Goal: Task Accomplishment & Management: Manage account settings

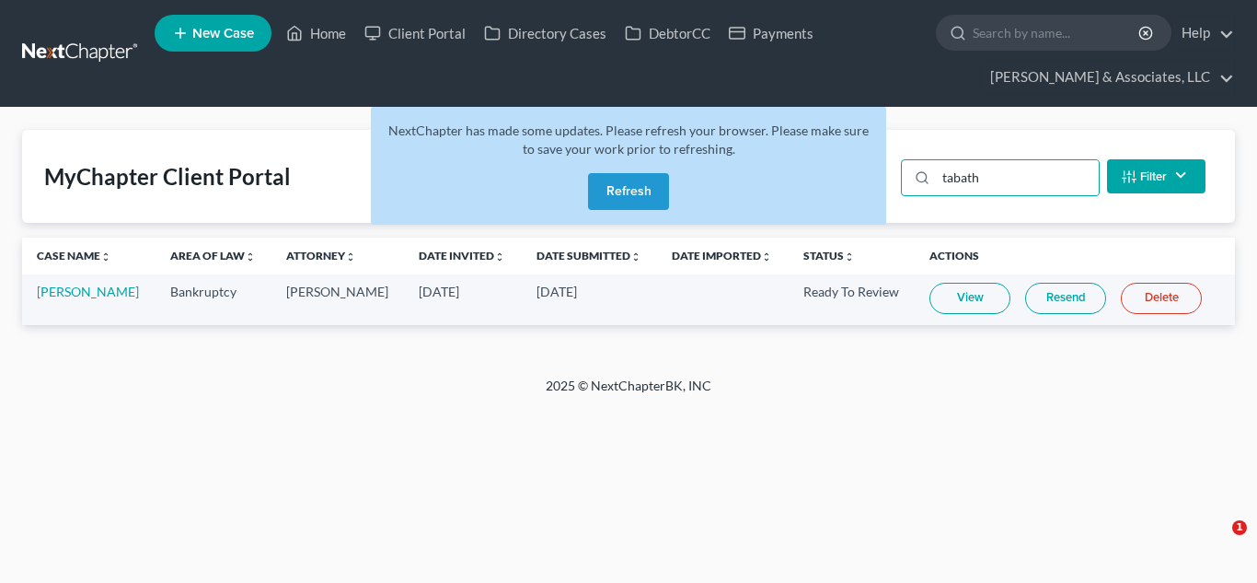
click at [606, 185] on button "Refresh" at bounding box center [628, 191] width 81 height 37
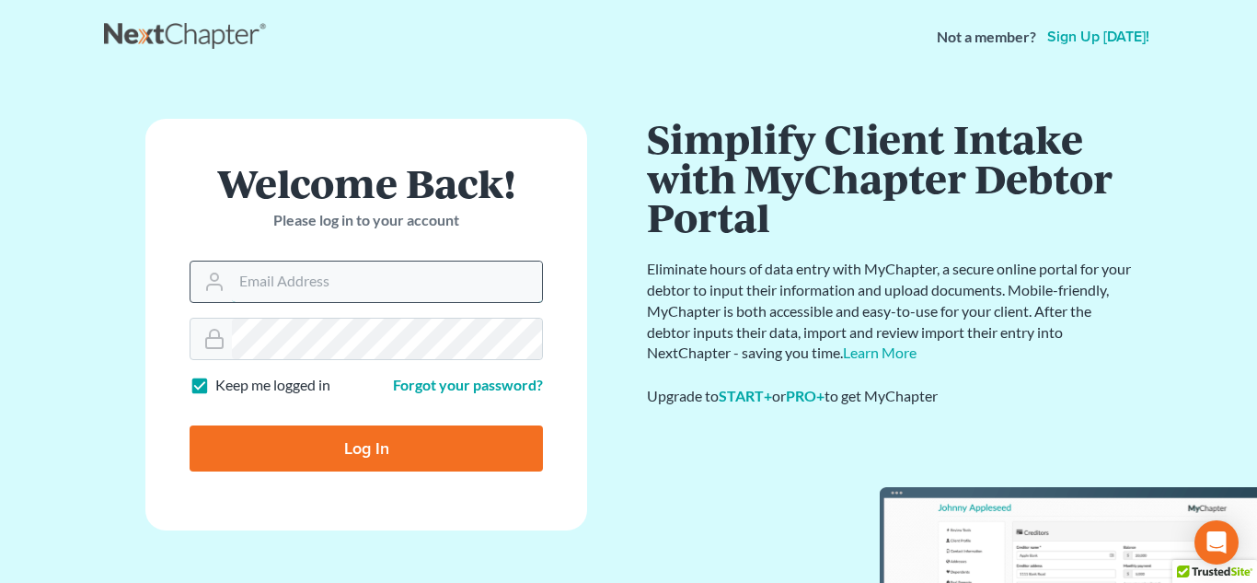
click at [411, 275] on input "Email Address" at bounding box center [387, 281] width 310 height 41
type input "[PERSON_NAME][EMAIL_ADDRESS][DOMAIN_NAME]"
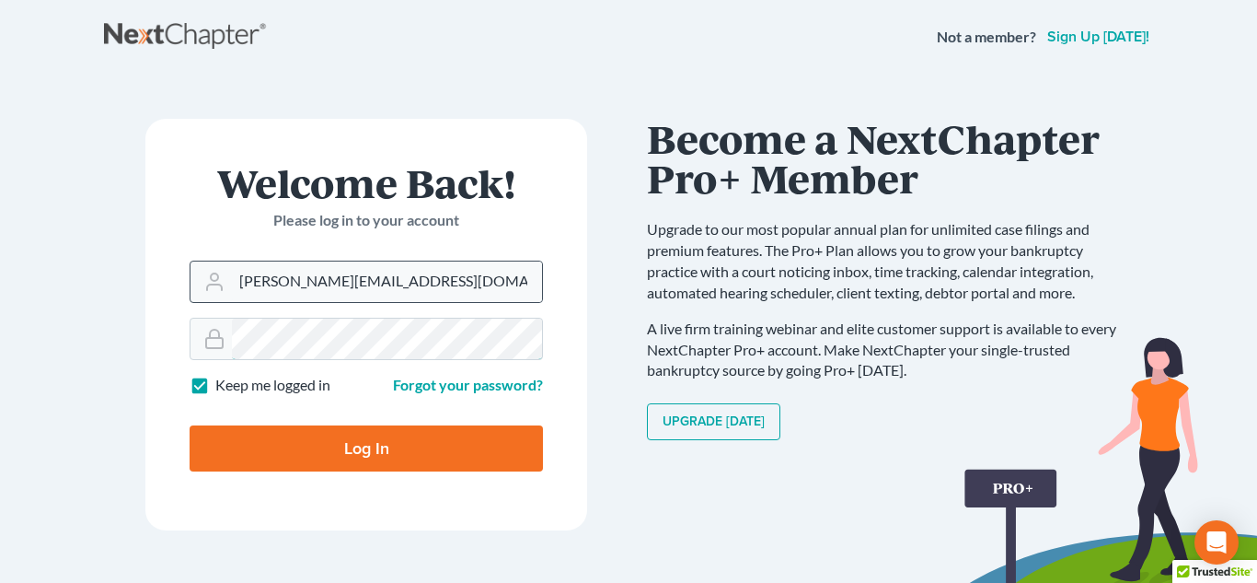
click at [190, 425] on input "Log In" at bounding box center [366, 448] width 353 height 46
type input "Thinking..."
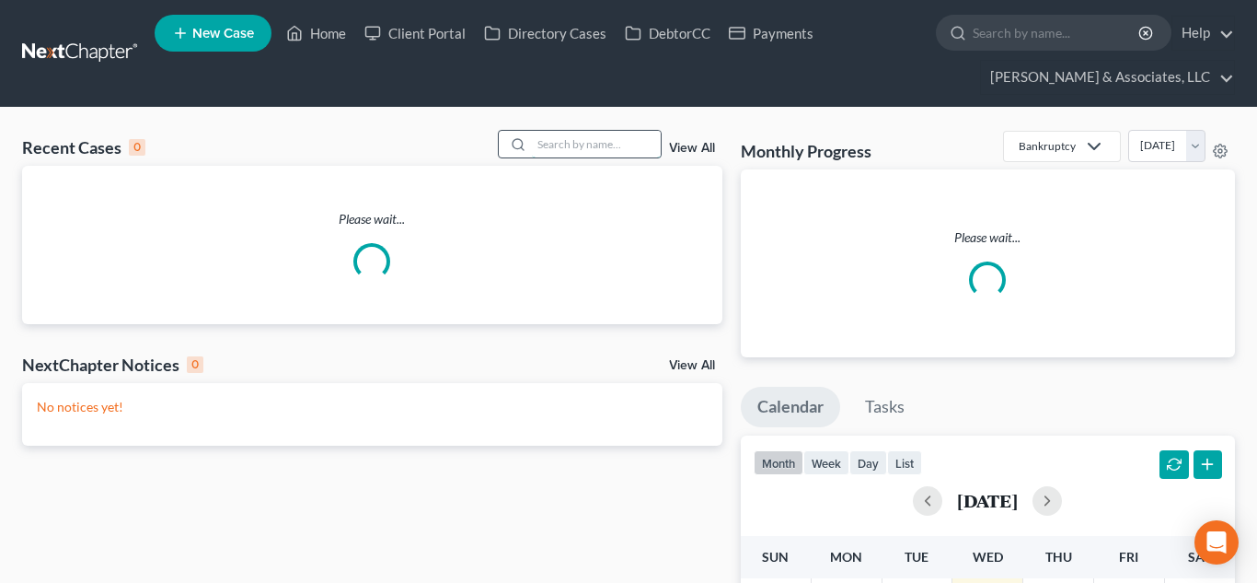
click at [556, 144] on input "search" at bounding box center [596, 144] width 129 height 27
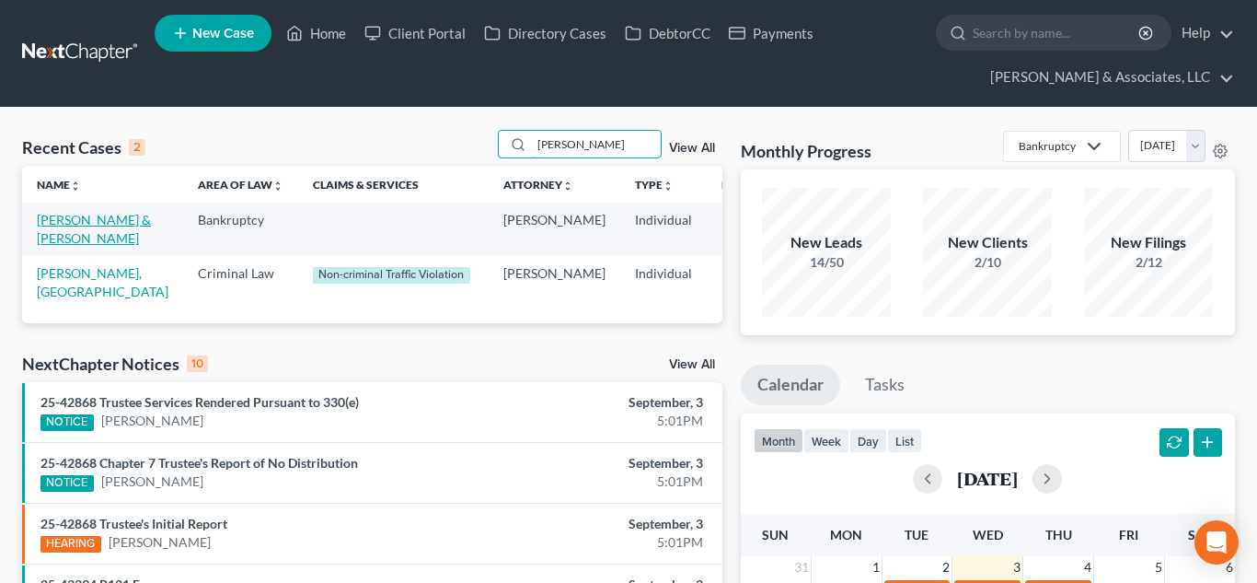
type input "[PERSON_NAME]"
click at [75, 238] on link "[PERSON_NAME] & [PERSON_NAME]" at bounding box center [94, 229] width 114 height 34
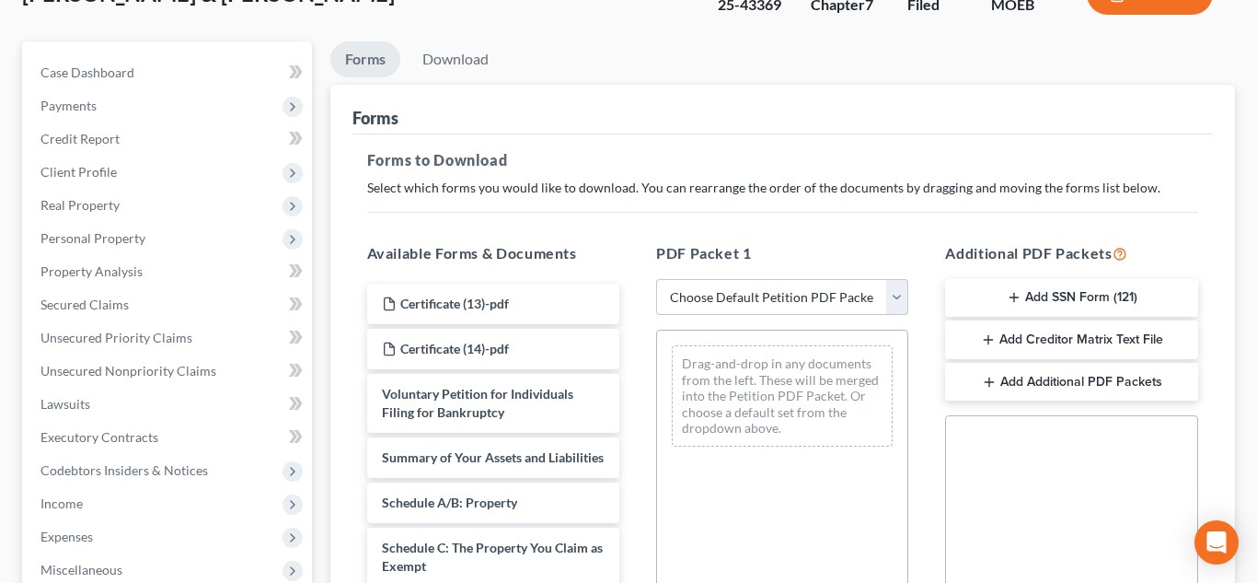
scroll to position [172, 0]
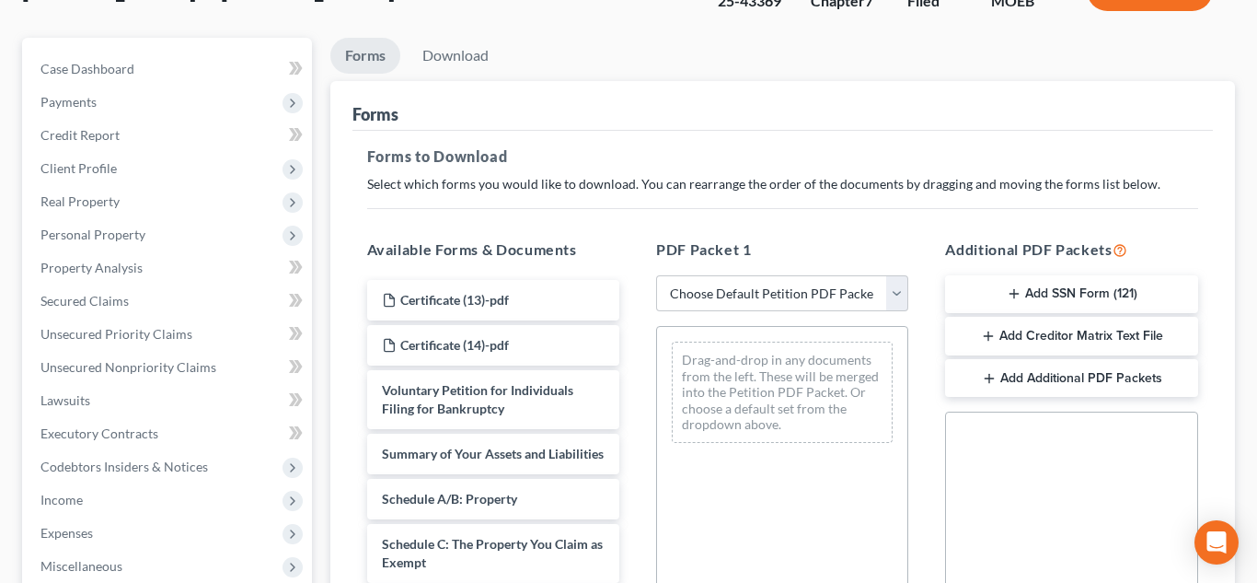
click at [1047, 339] on button "Add Creditor Matrix Text File" at bounding box center [1071, 336] width 252 height 39
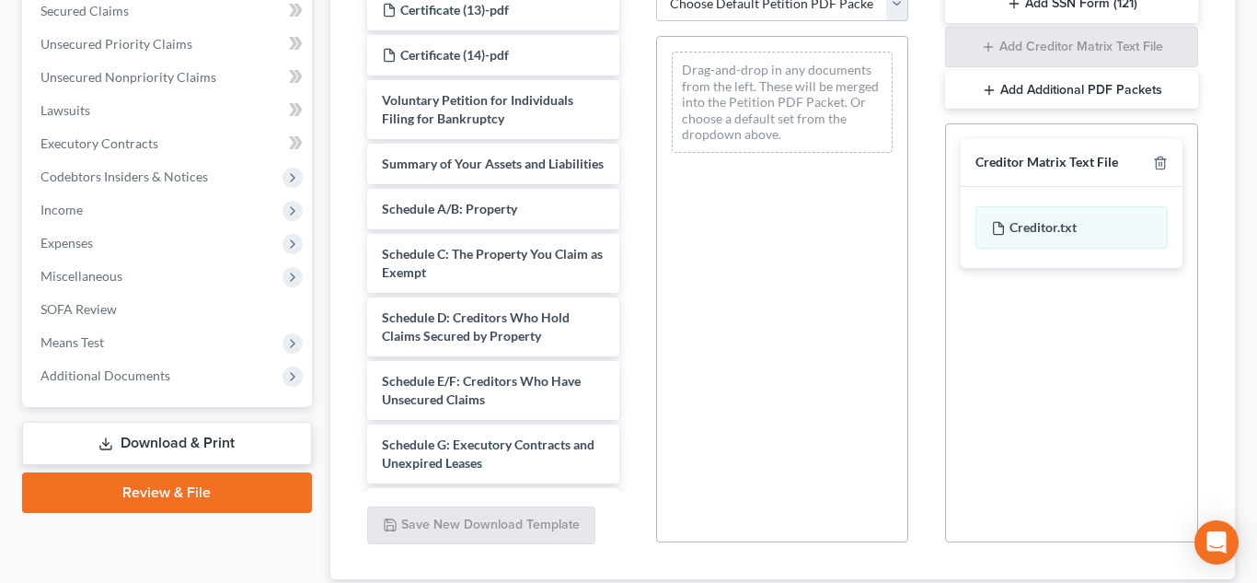
scroll to position [521, 0]
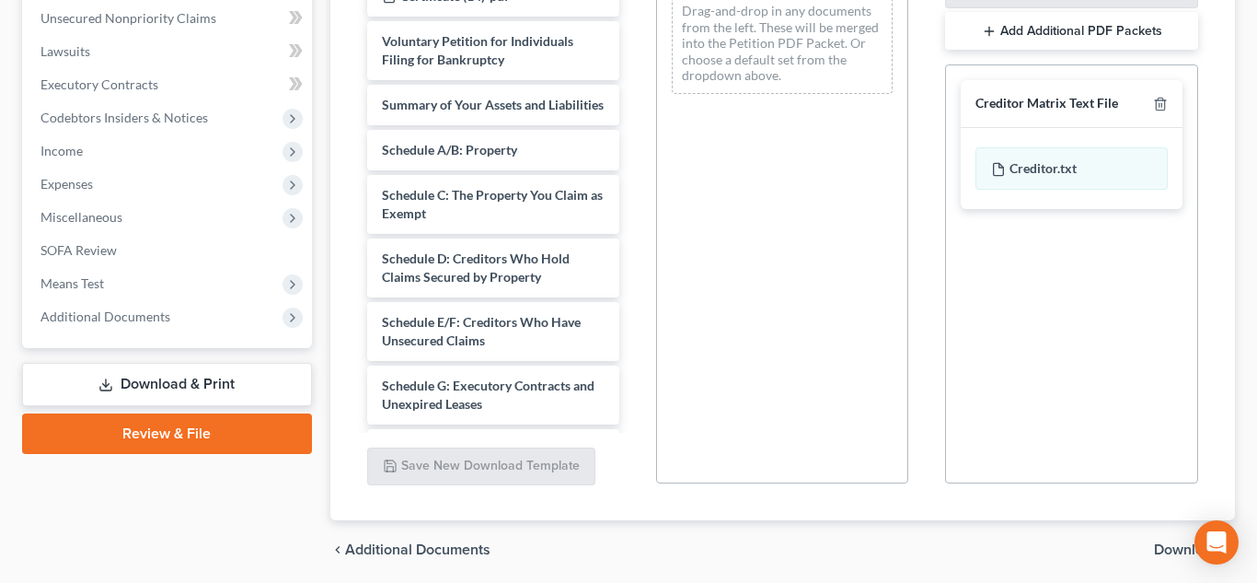
click at [1166, 546] on span "Download" at bounding box center [1187, 549] width 66 height 15
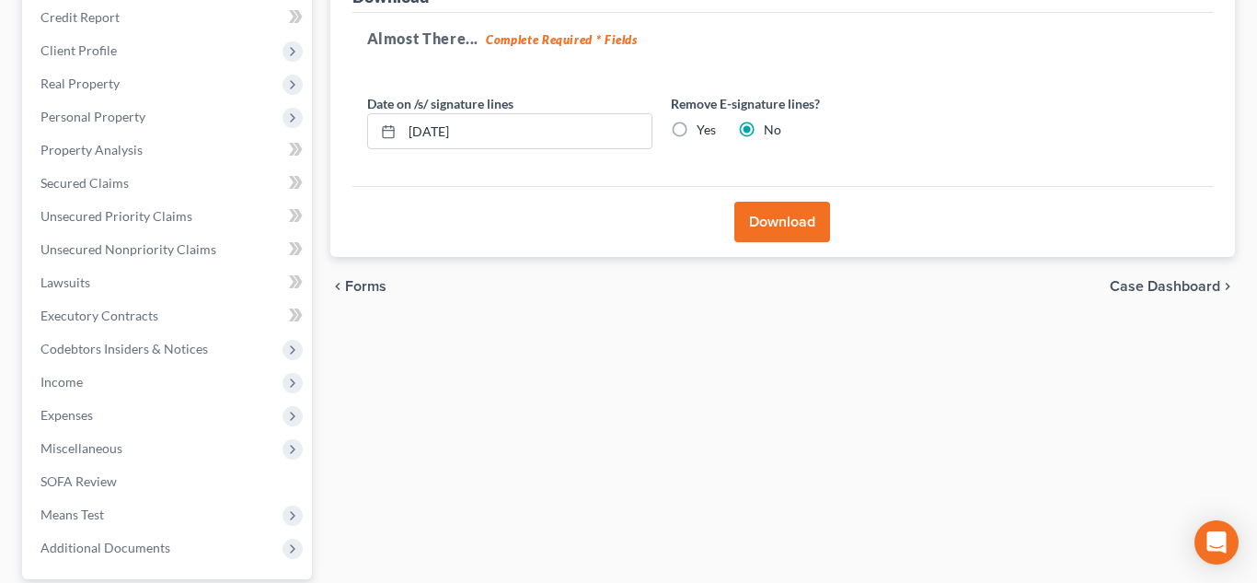
scroll to position [270, 0]
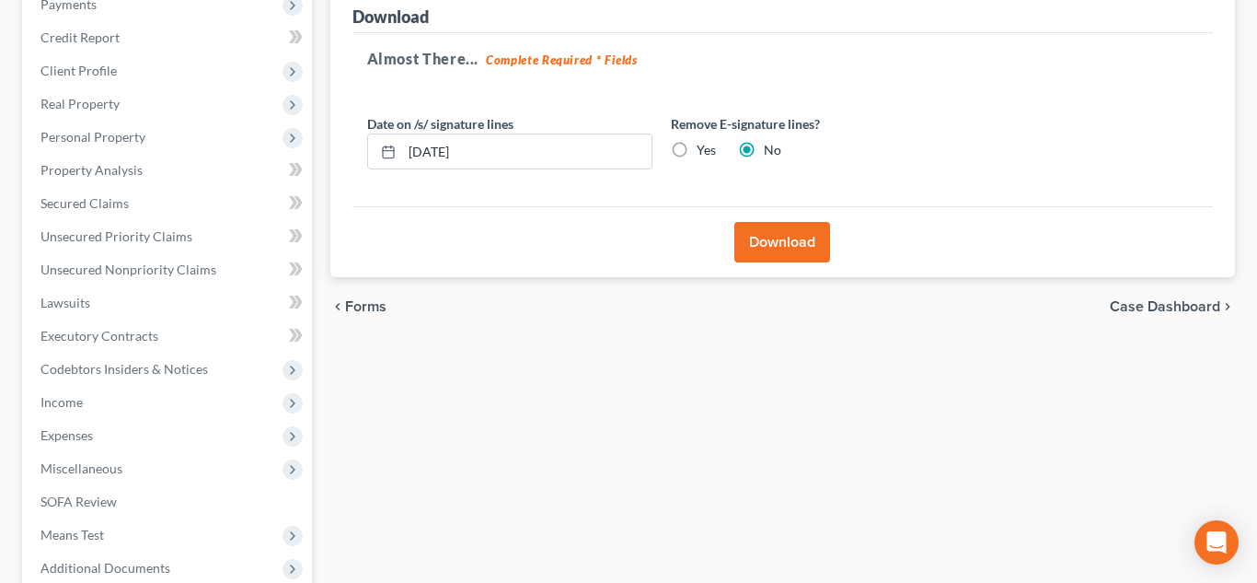
click at [759, 244] on button "Download" at bounding box center [783, 242] width 96 height 41
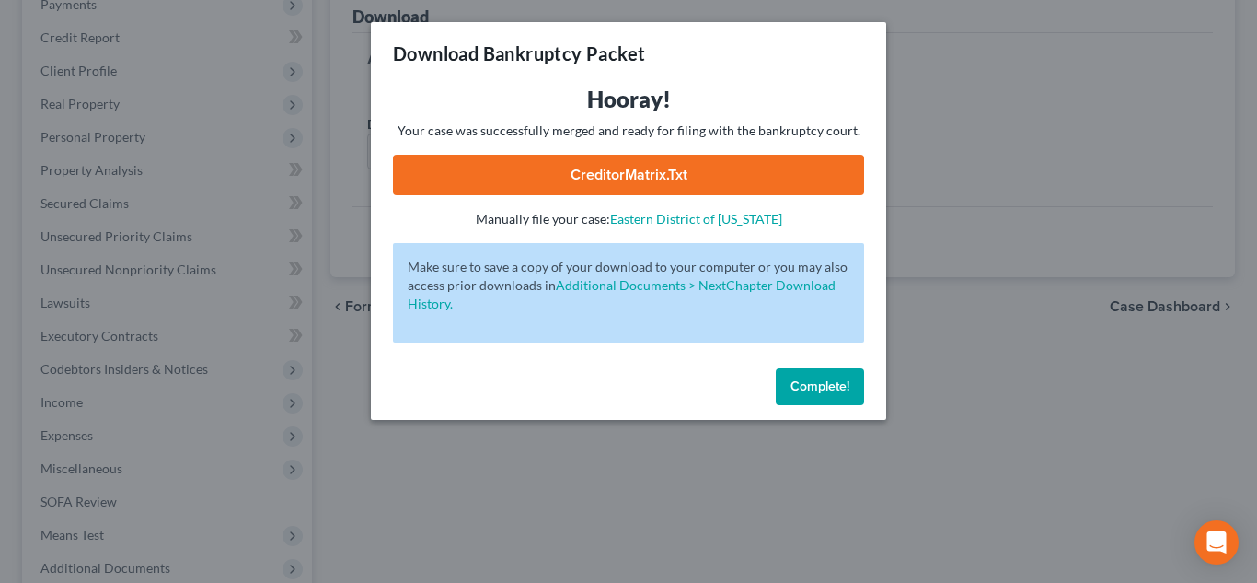
click at [642, 184] on link "CreditorMatrix.txt" at bounding box center [628, 175] width 471 height 41
click at [841, 370] on button "Complete!" at bounding box center [820, 386] width 88 height 37
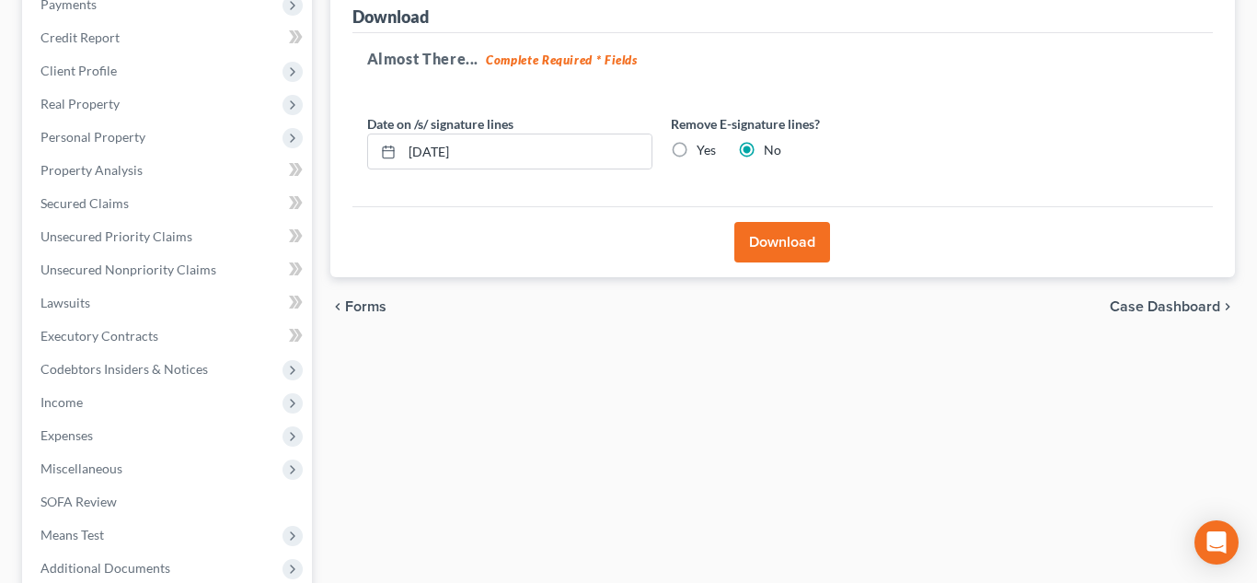
scroll to position [0, 0]
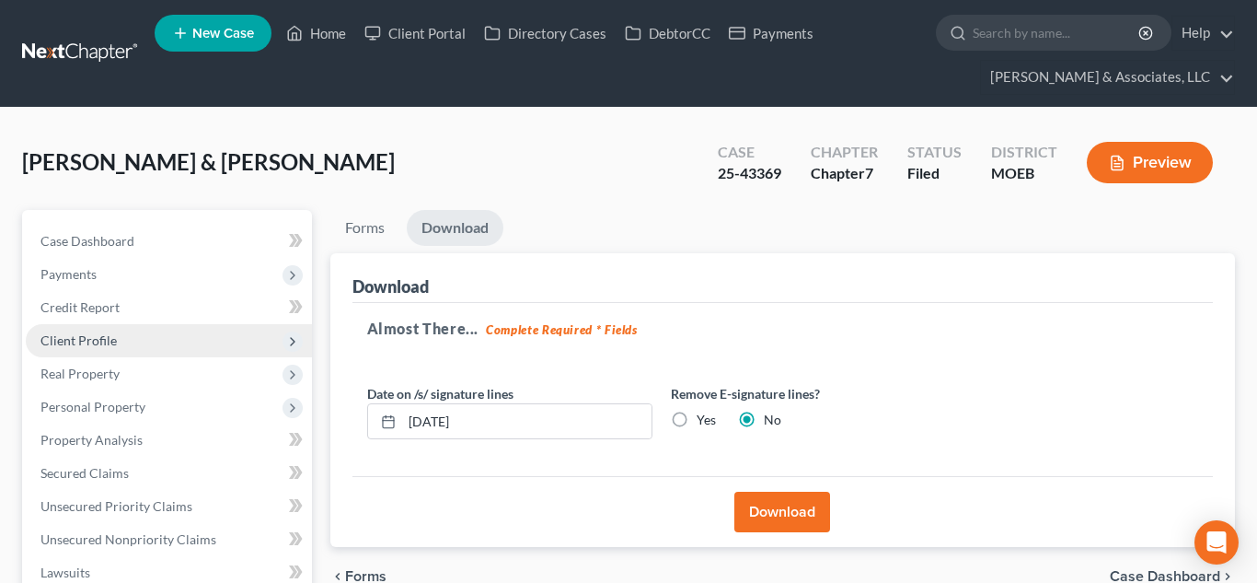
click at [110, 343] on span "Client Profile" at bounding box center [79, 340] width 76 height 16
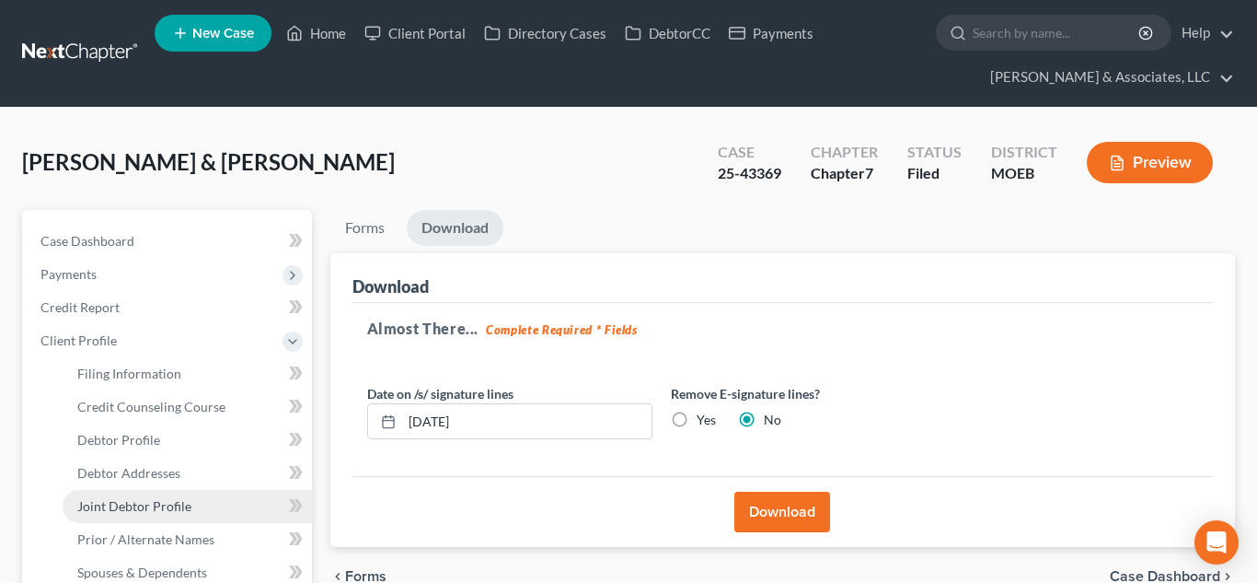
click at [164, 510] on span "Joint Debtor Profile" at bounding box center [134, 506] width 114 height 16
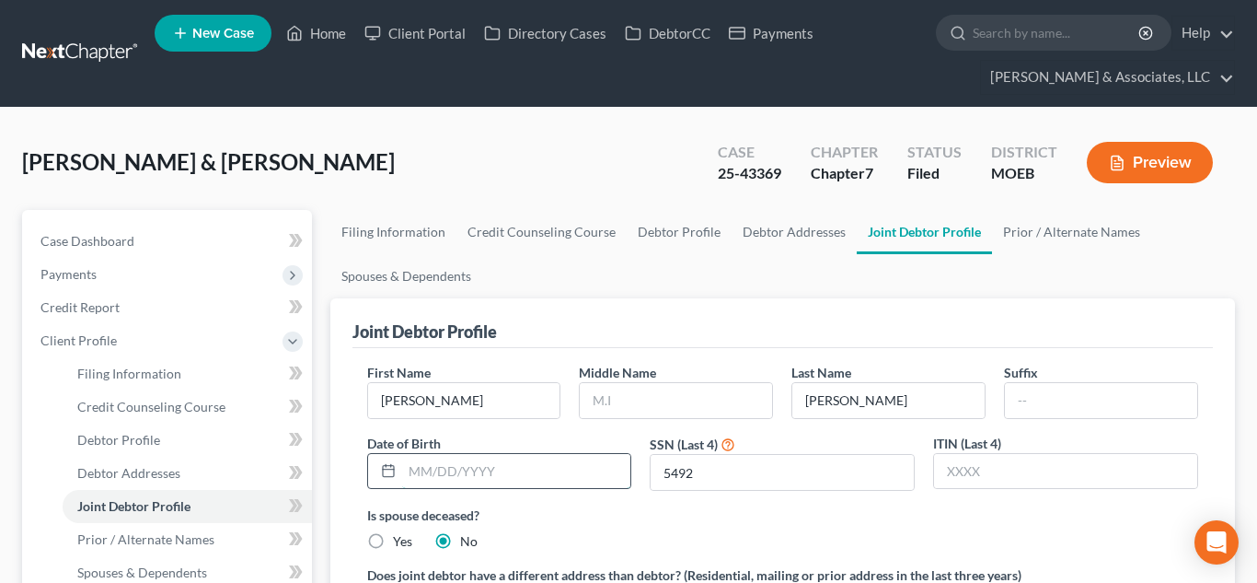
click at [463, 475] on input "text" at bounding box center [516, 471] width 229 height 35
click at [682, 478] on input "5492" at bounding box center [782, 472] width 263 height 35
type input "5402"
type input "`"
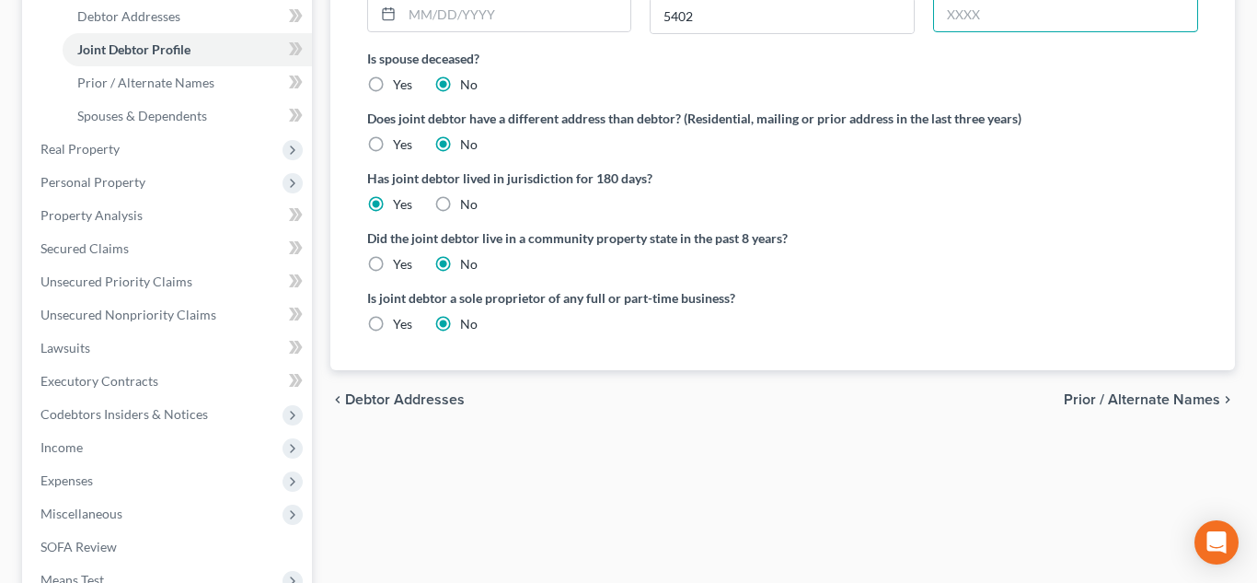
scroll to position [694, 0]
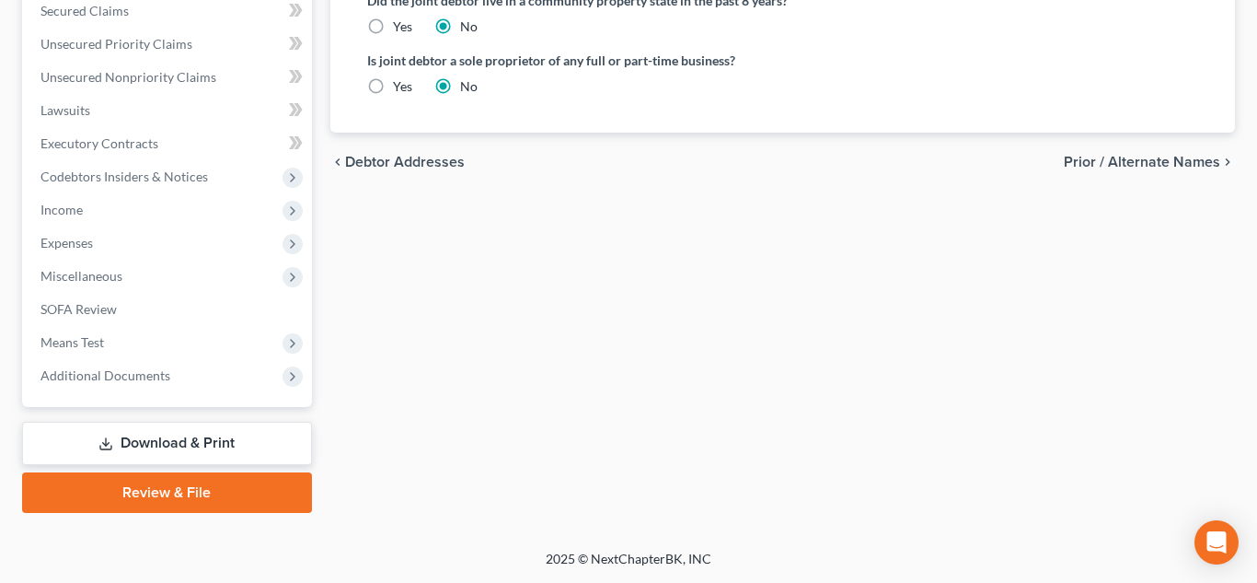
click at [168, 437] on link "Download & Print" at bounding box center [167, 443] width 290 height 43
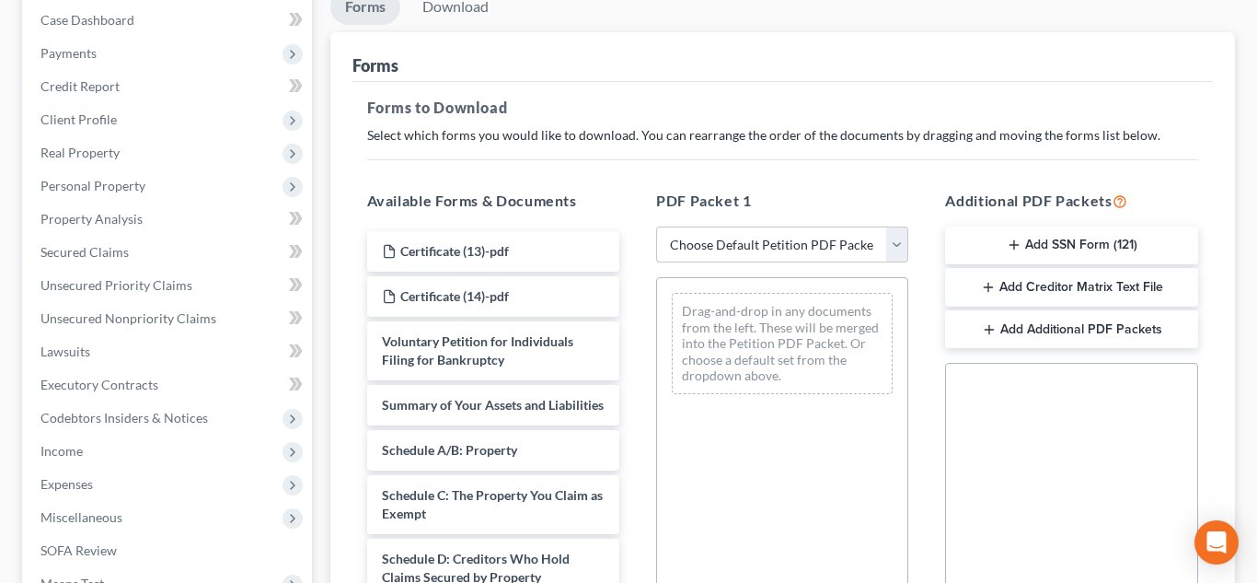
scroll to position [222, 0]
click at [1021, 243] on button "Add SSN Form (121)" at bounding box center [1071, 245] width 252 height 39
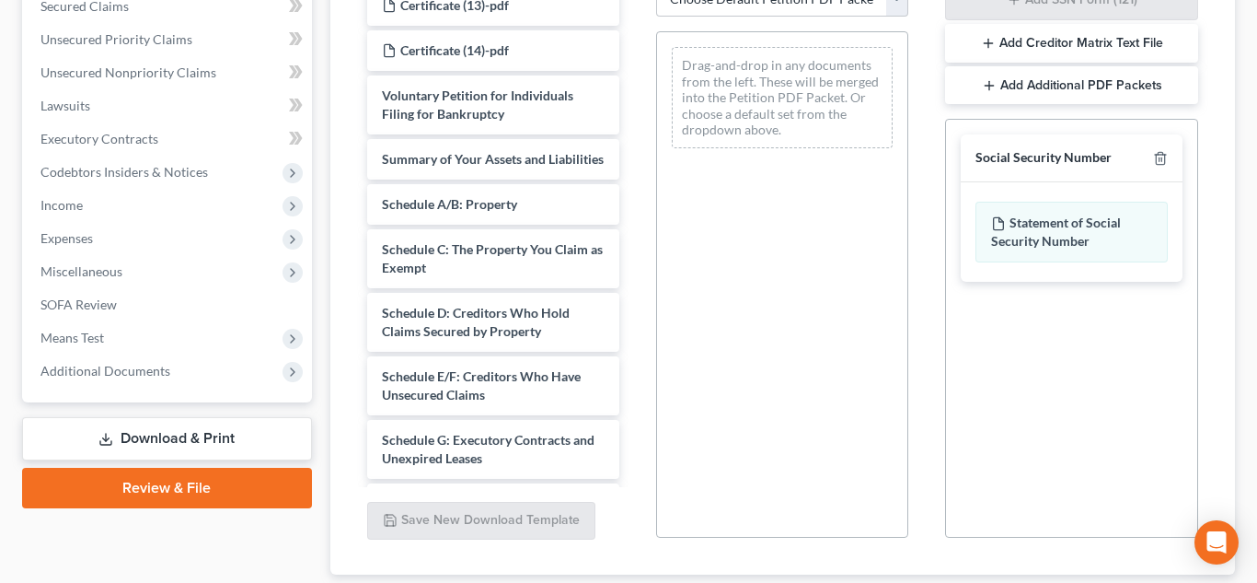
scroll to position [587, 0]
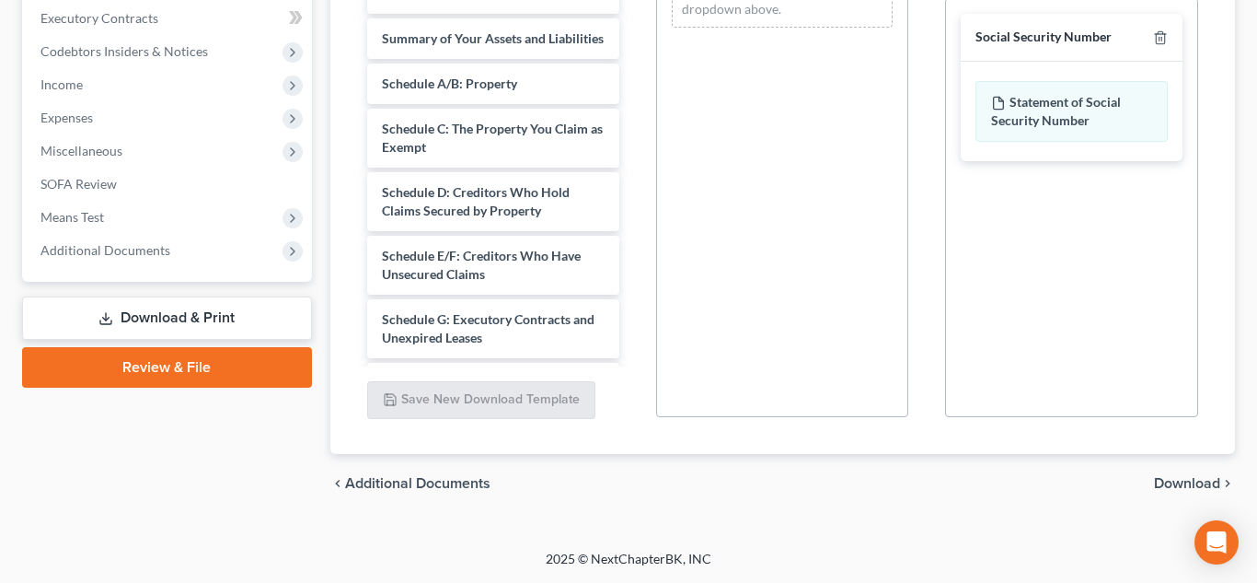
click at [1187, 488] on span "Download" at bounding box center [1187, 483] width 66 height 15
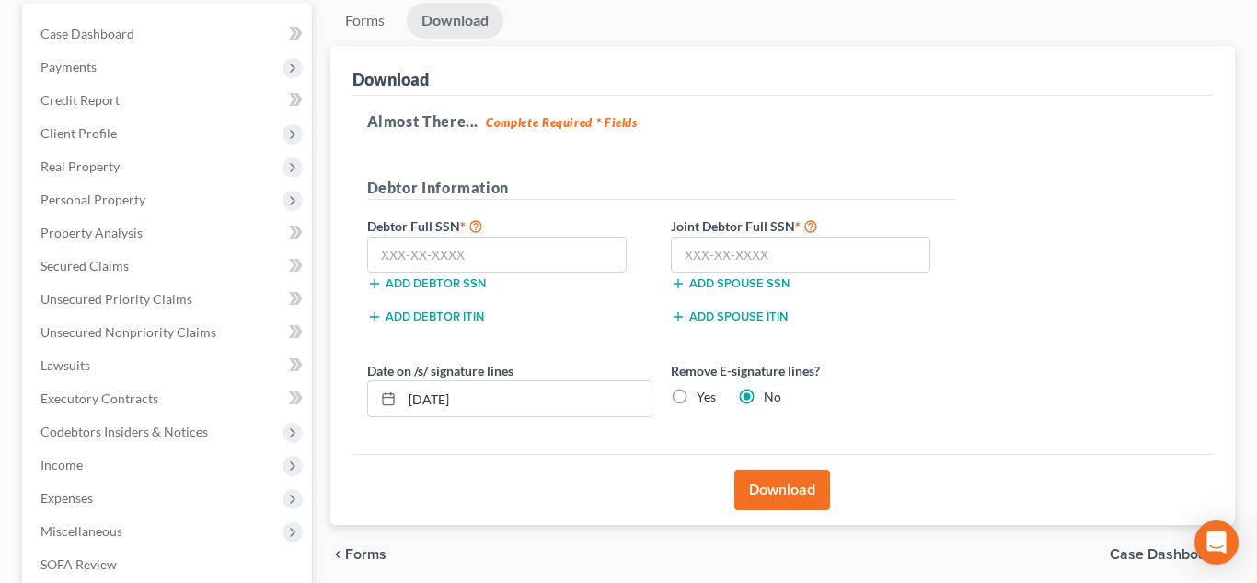
scroll to position [194, 0]
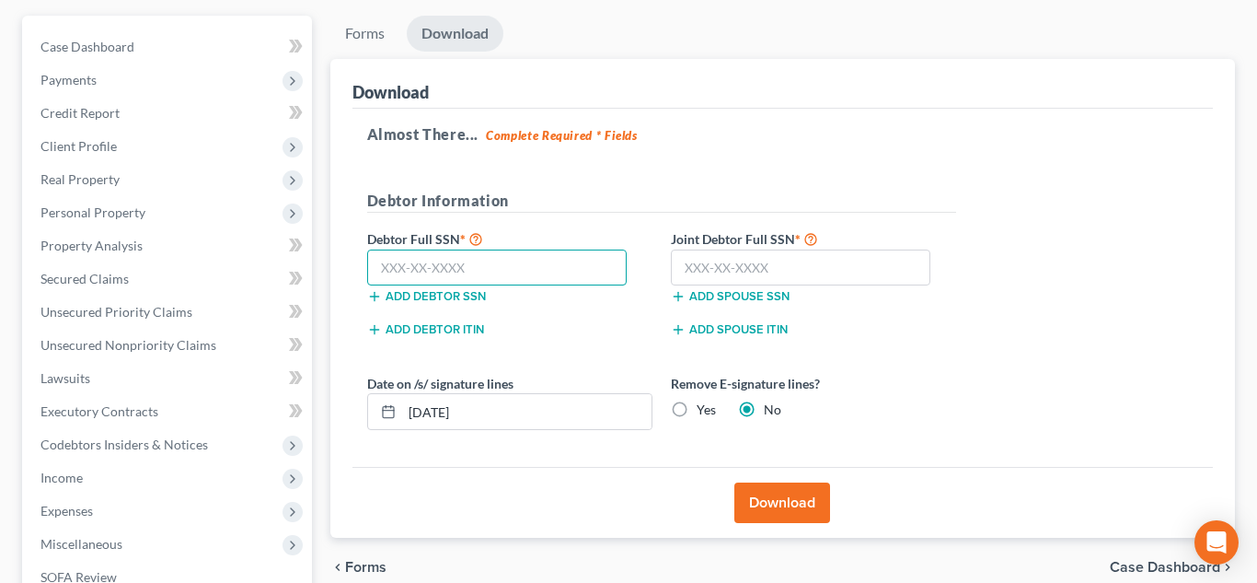
click at [533, 270] on input "text" at bounding box center [497, 267] width 261 height 37
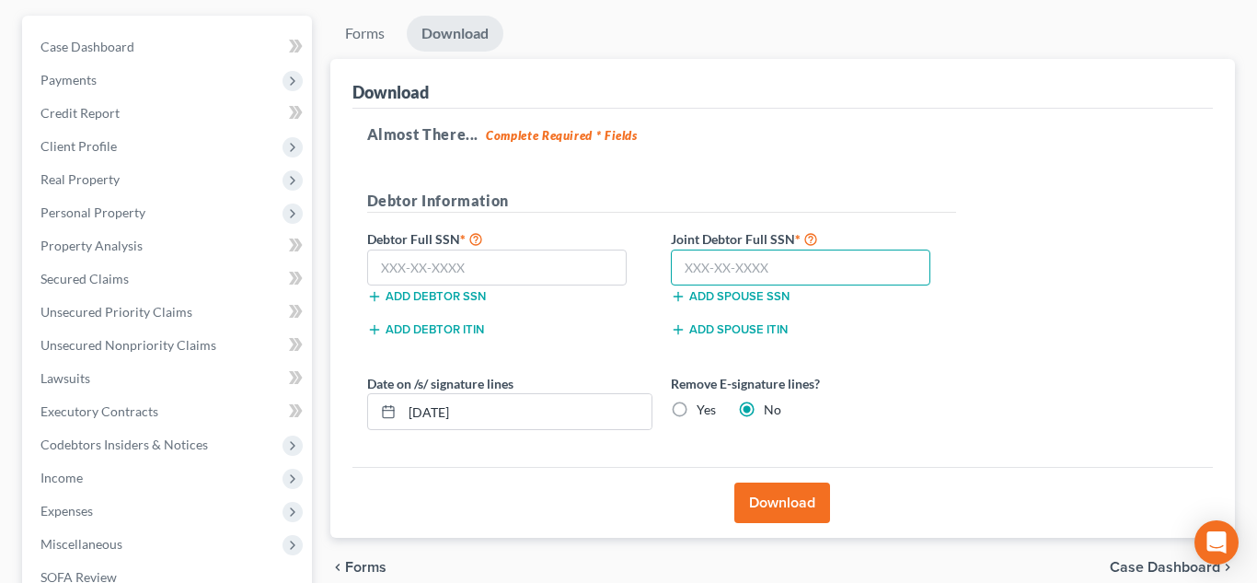
click at [728, 263] on input "text" at bounding box center [801, 267] width 261 height 37
type input "497-78-5402"
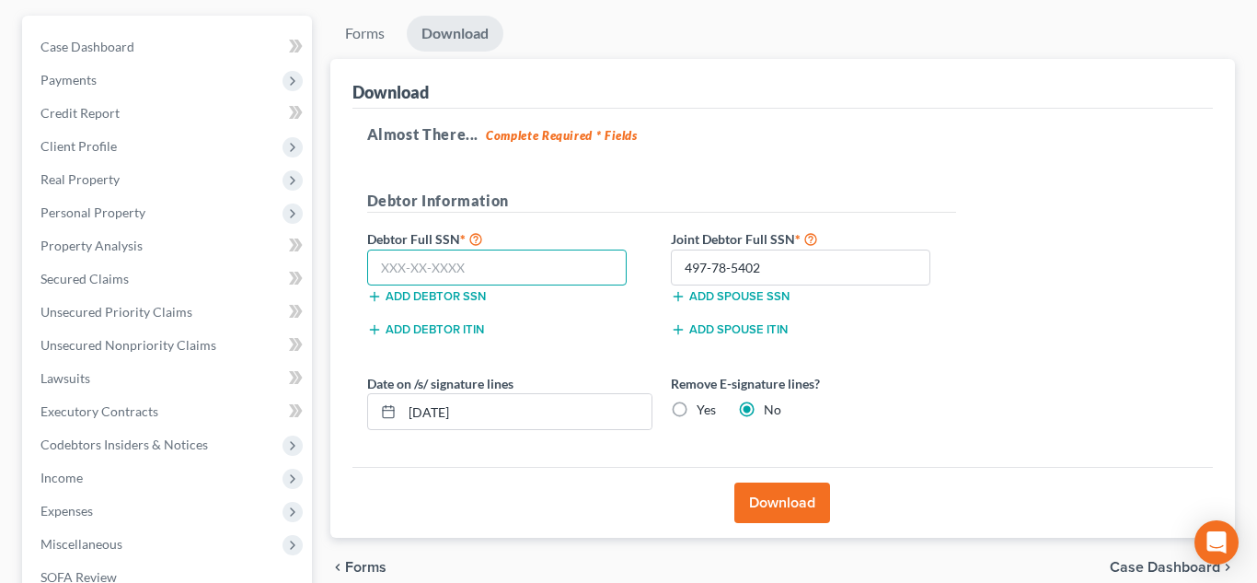
click at [437, 276] on input "text" at bounding box center [497, 267] width 261 height 37
type input "493-72-0217"
click at [798, 517] on button "Download" at bounding box center [783, 502] width 96 height 41
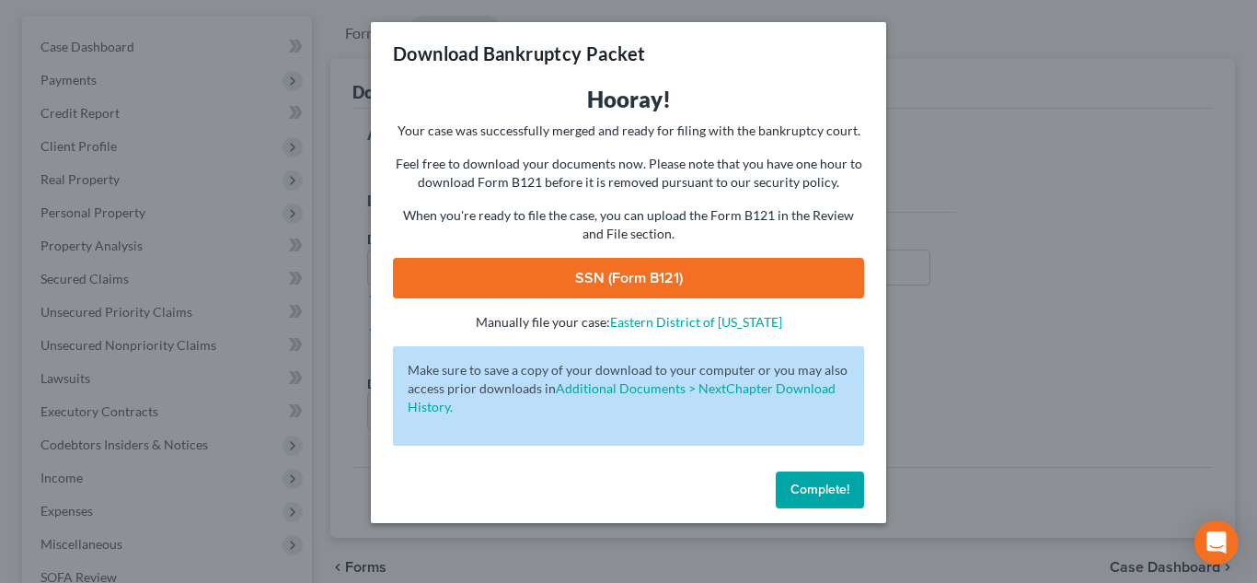
click at [593, 275] on link "SSN (Form B121)" at bounding box center [628, 278] width 471 height 41
click at [789, 488] on button "Complete!" at bounding box center [820, 489] width 88 height 37
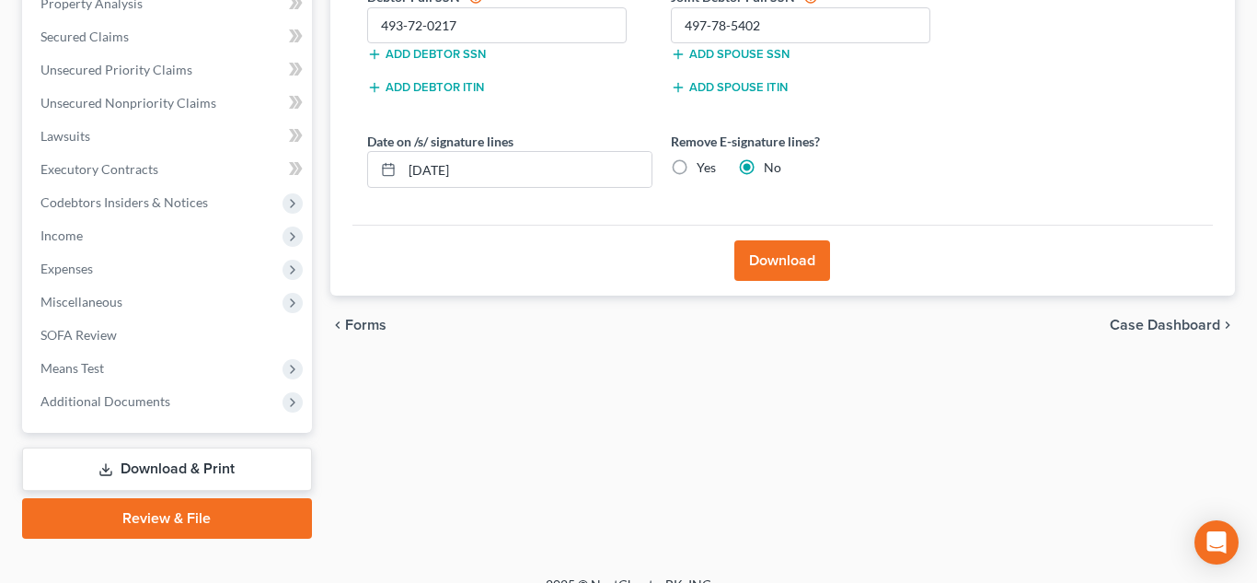
scroll to position [462, 0]
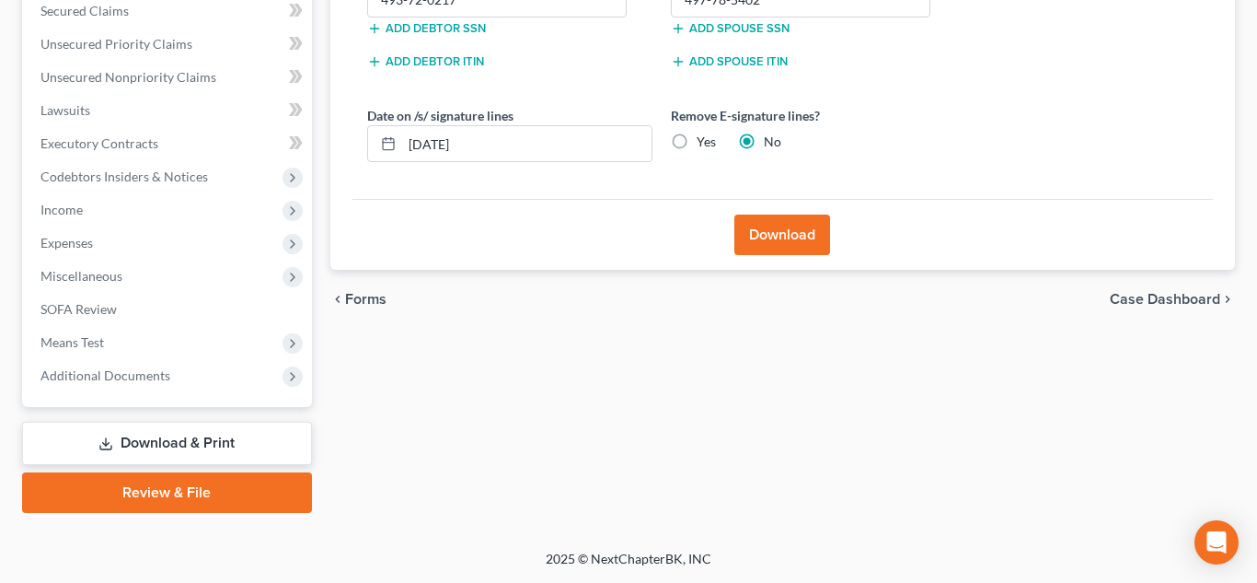
click at [165, 433] on link "Download & Print" at bounding box center [167, 443] width 290 height 43
click at [249, 429] on link "Download & Print" at bounding box center [167, 443] width 290 height 43
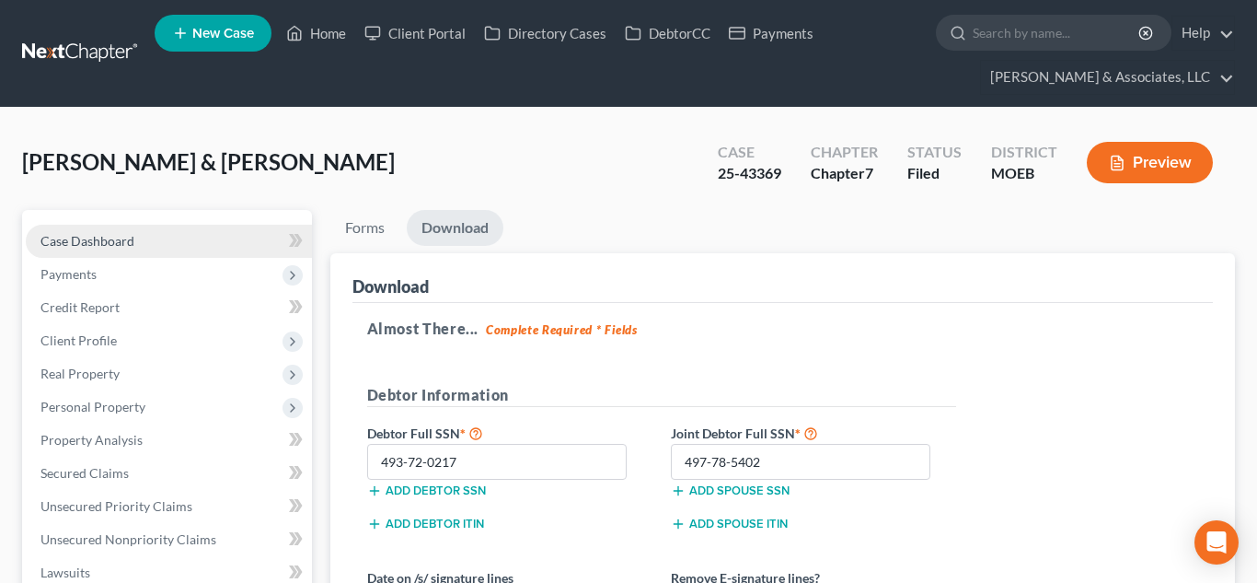
click at [138, 229] on link "Case Dashboard" at bounding box center [169, 241] width 286 height 33
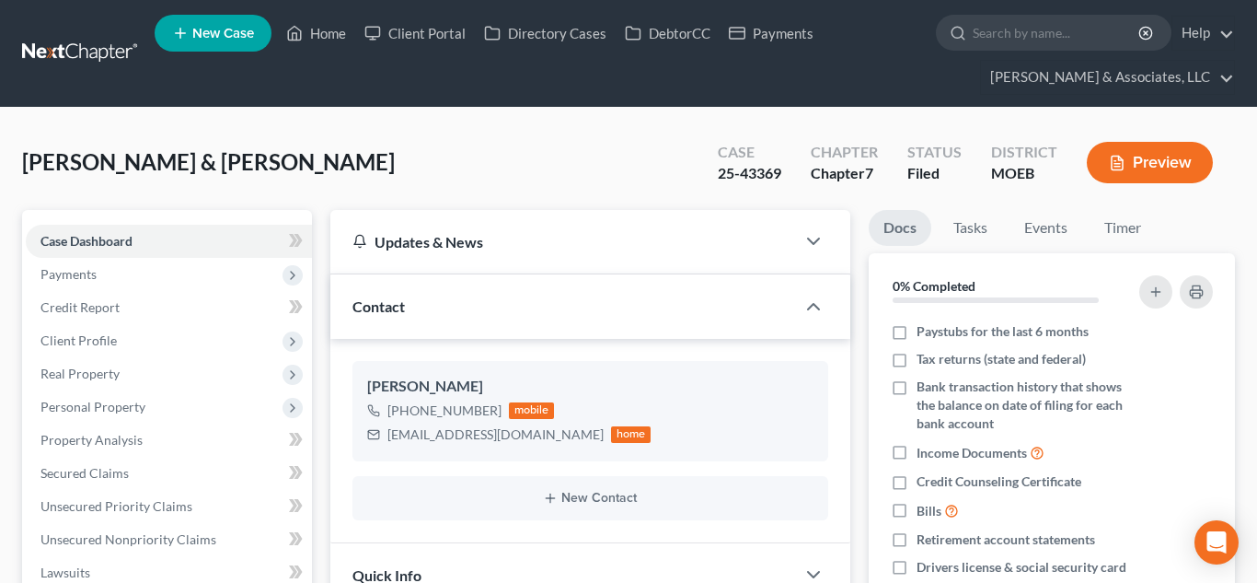
scroll to position [462, 0]
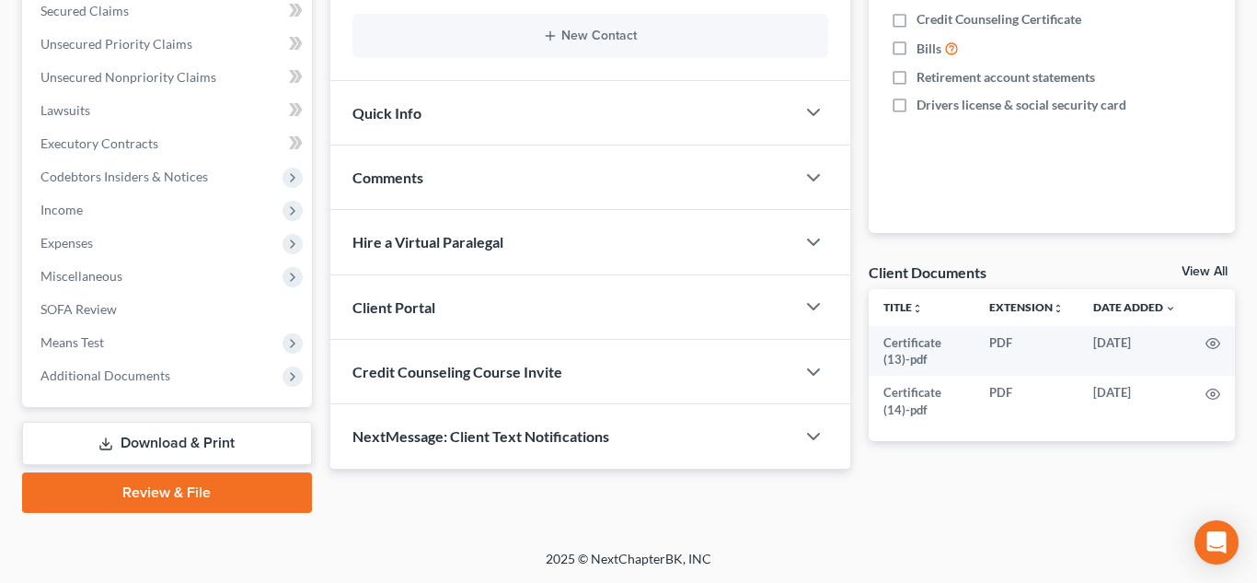
click at [177, 435] on link "Download & Print" at bounding box center [167, 443] width 290 height 43
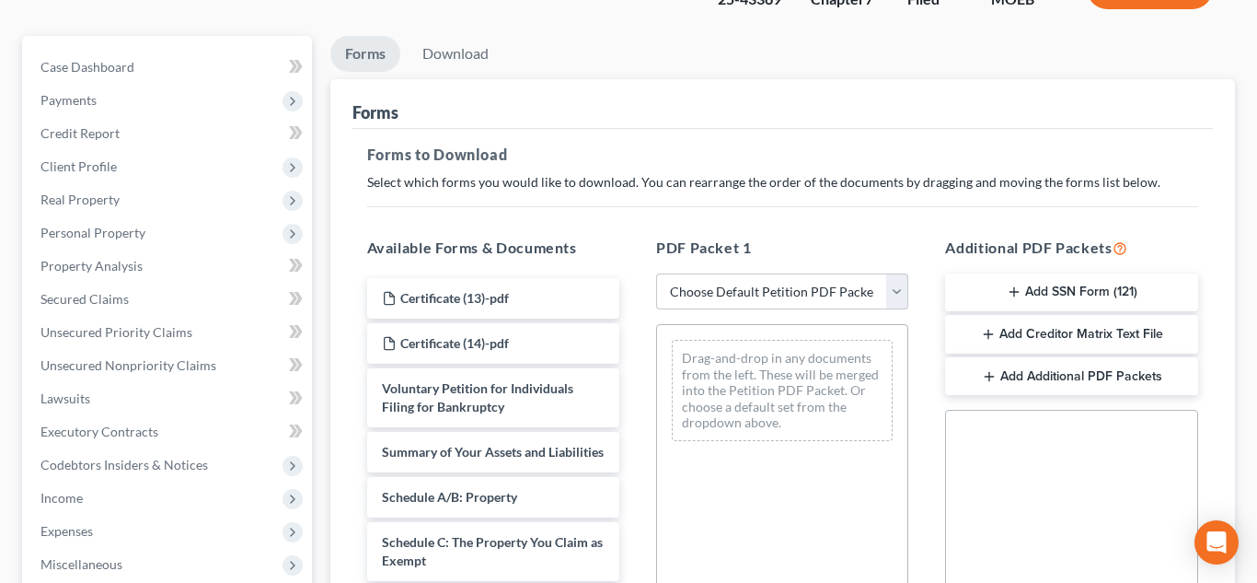
scroll to position [229, 0]
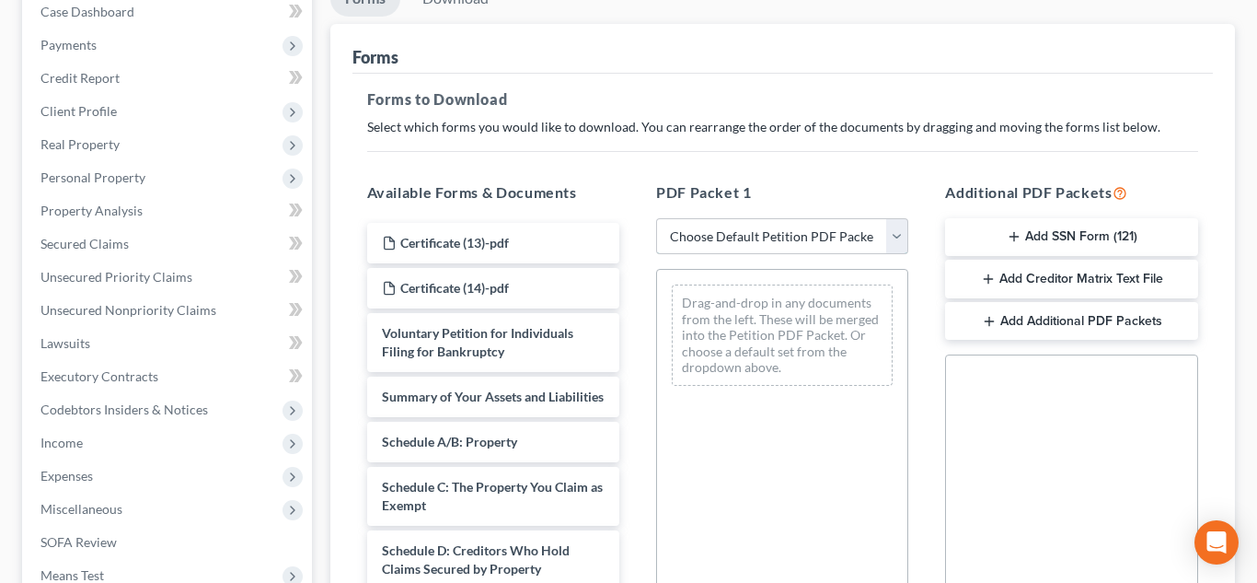
click at [746, 233] on select "Choose Default Petition PDF Packet Complete Bankruptcy Petition (all forms and …" at bounding box center [782, 236] width 252 height 37
select select "2"
click at [656, 218] on select "Choose Default Petition PDF Packet Complete Bankruptcy Petition (all forms and …" at bounding box center [782, 236] width 252 height 37
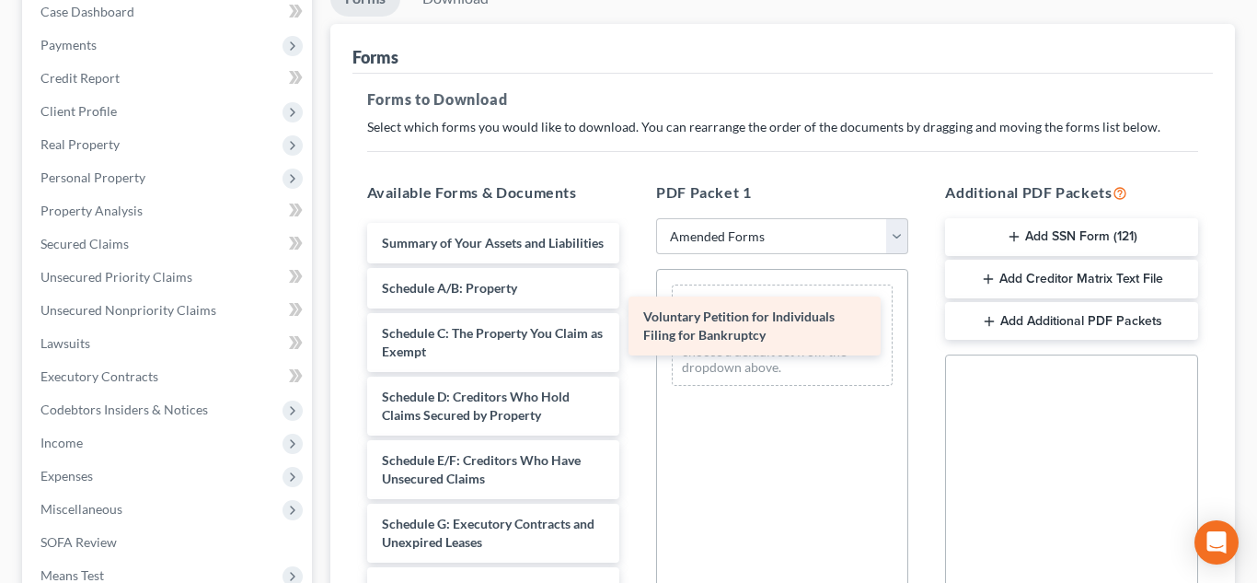
drag, startPoint x: 507, startPoint y: 263, endPoint x: 771, endPoint y: 337, distance: 274.3
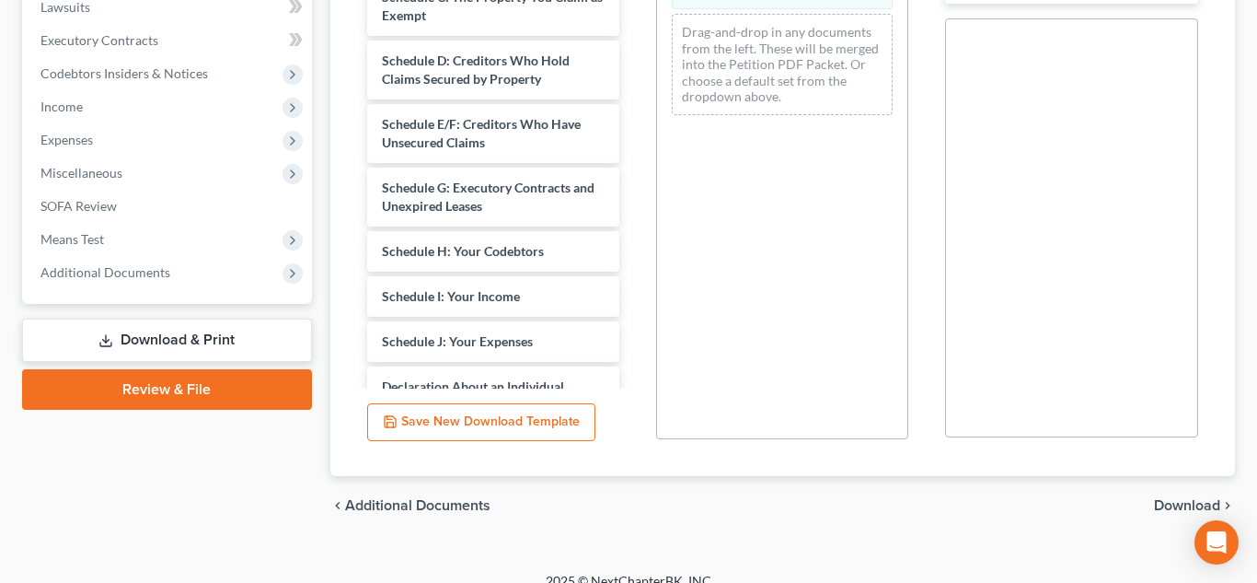
scroll to position [587, 0]
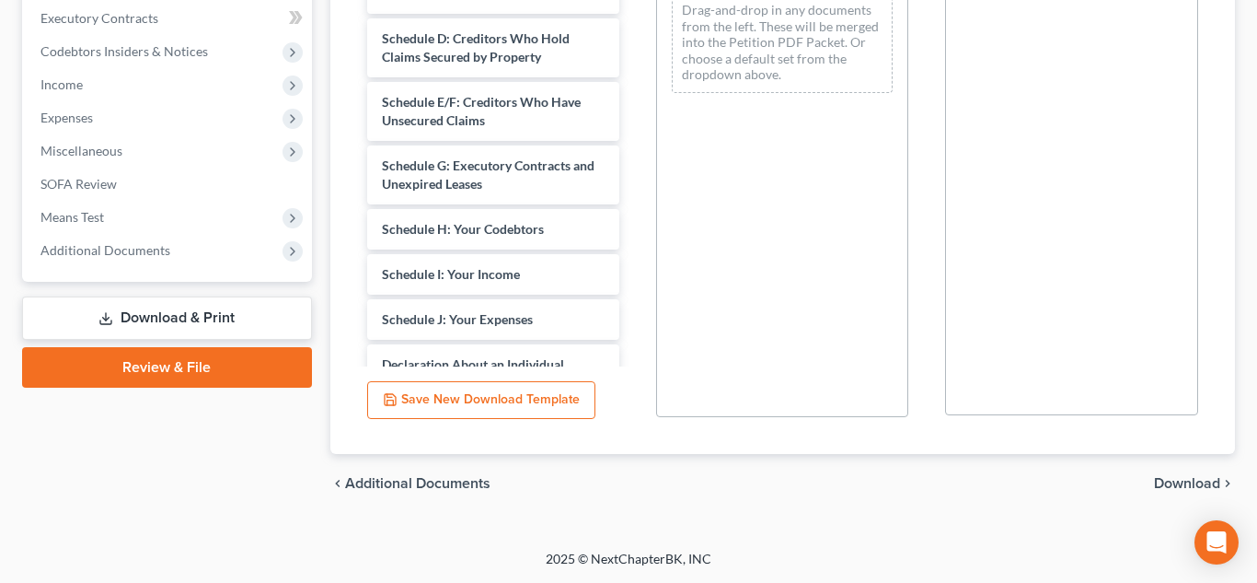
click at [1165, 478] on span "Download" at bounding box center [1187, 483] width 66 height 15
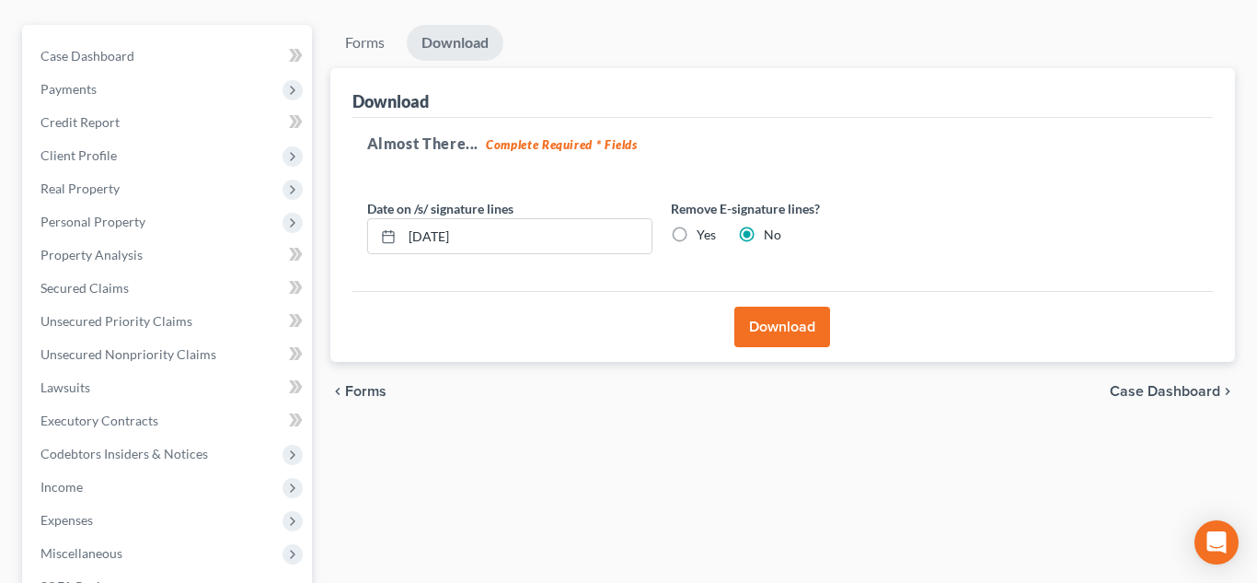
scroll to position [161, 0]
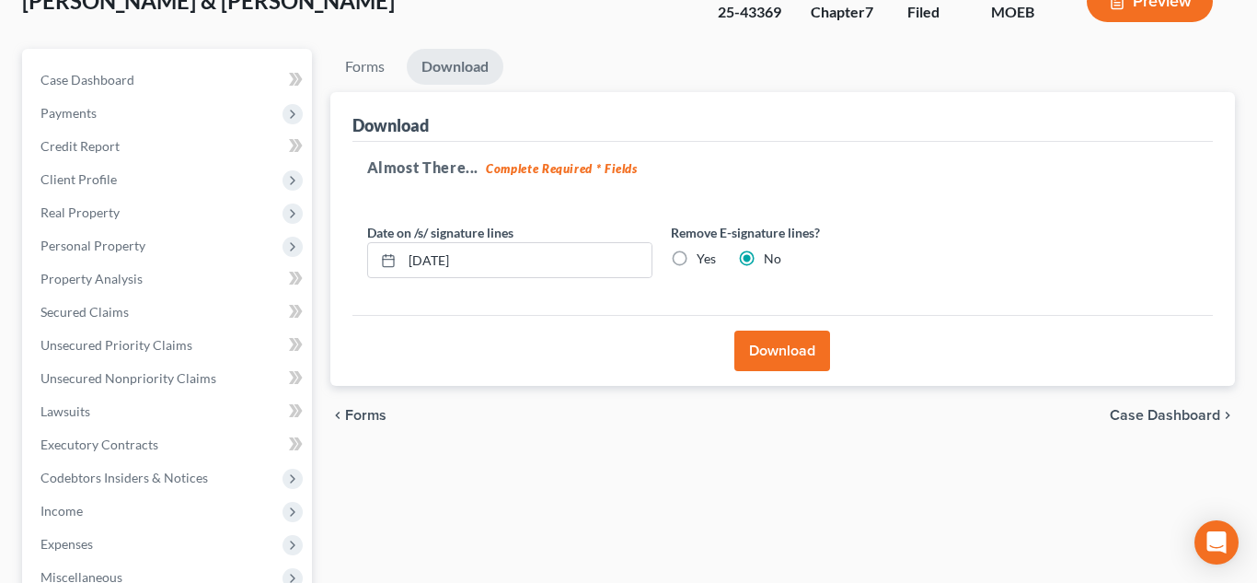
click at [760, 347] on button "Download" at bounding box center [783, 350] width 96 height 41
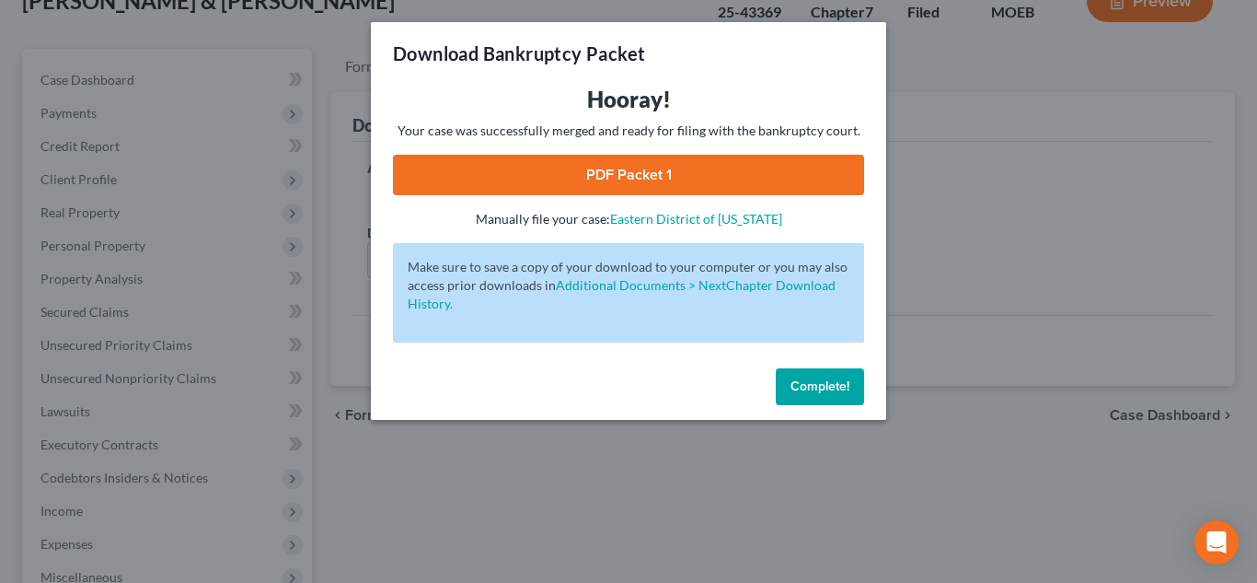
click at [655, 168] on link "PDF Packet 1" at bounding box center [628, 175] width 471 height 41
